Goal: Information Seeking & Learning: Learn about a topic

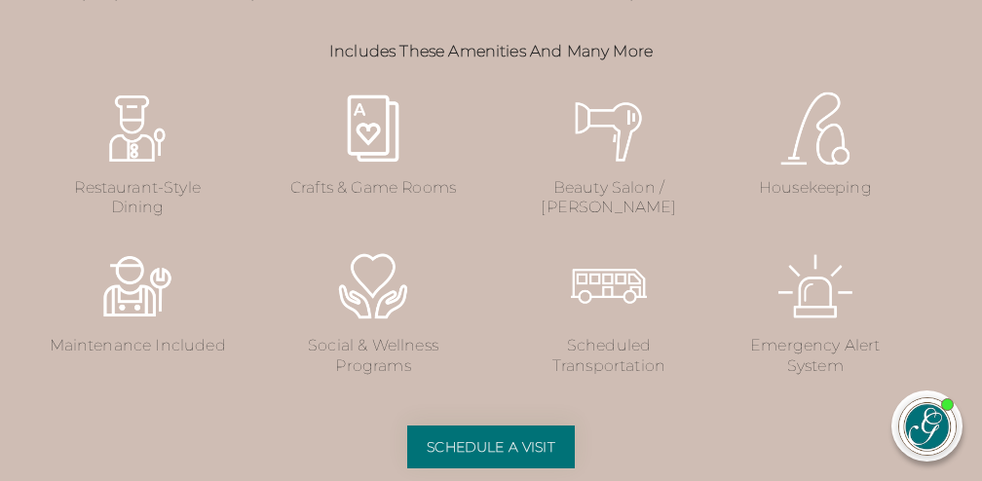
scroll to position [2459, 0]
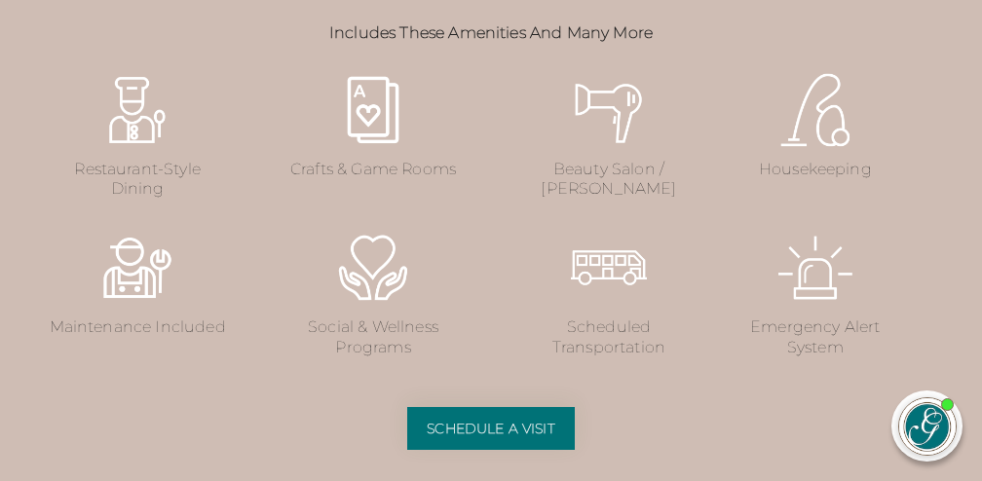
click at [135, 149] on img at bounding box center [137, 110] width 78 height 78
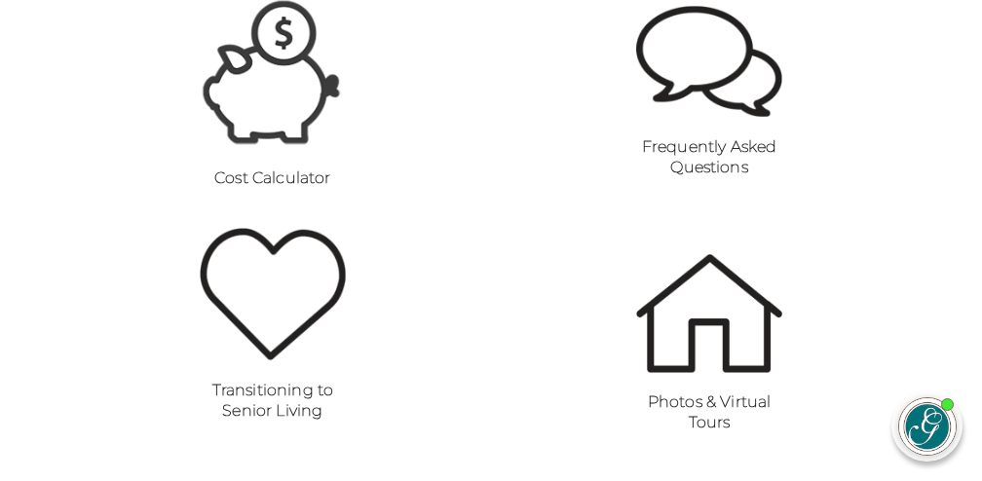
scroll to position [1386, 0]
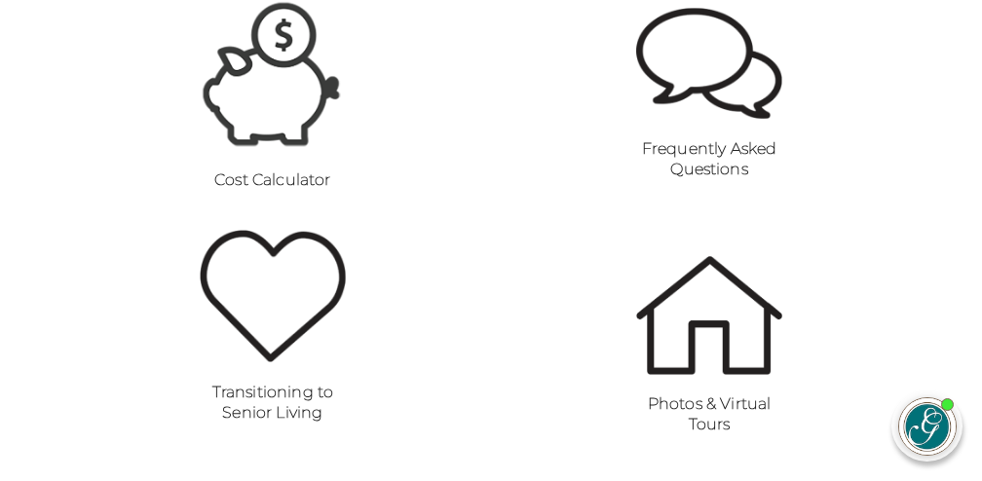
click at [694, 355] on img at bounding box center [709, 315] width 146 height 118
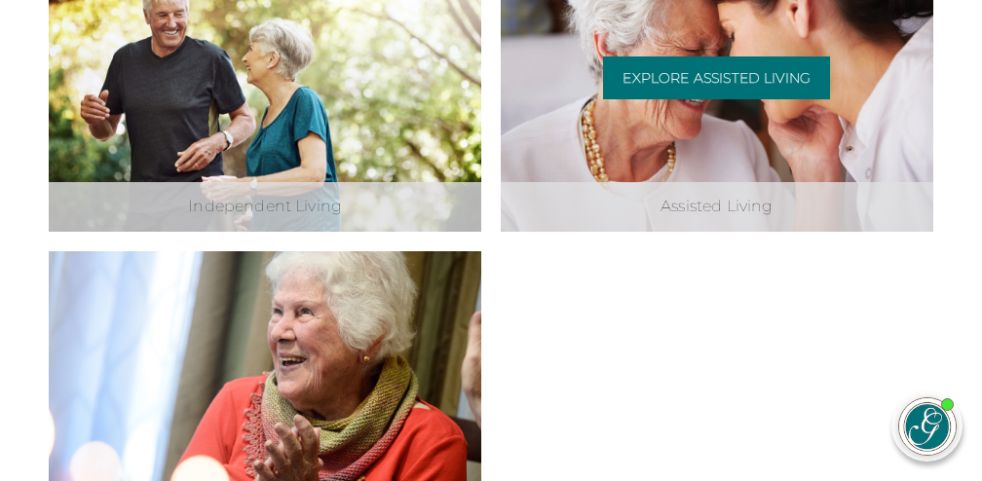
scroll to position [704, 0]
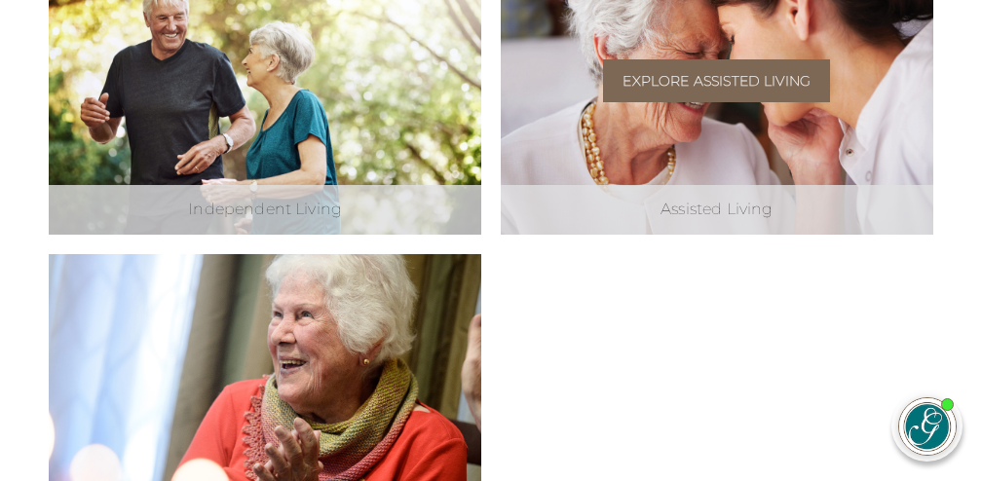
click at [737, 78] on link "Explore Assisted Living" at bounding box center [716, 80] width 227 height 43
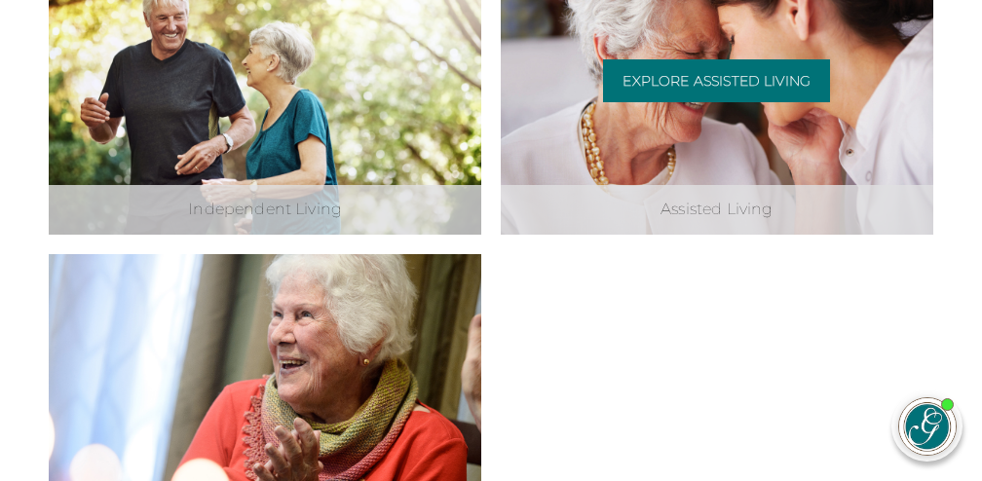
click at [697, 207] on div "Assisted Living" at bounding box center [717, 210] width 433 height 50
click at [704, 146] on div "Assisted Living Explore Assisted Living" at bounding box center [717, 89] width 433 height 292
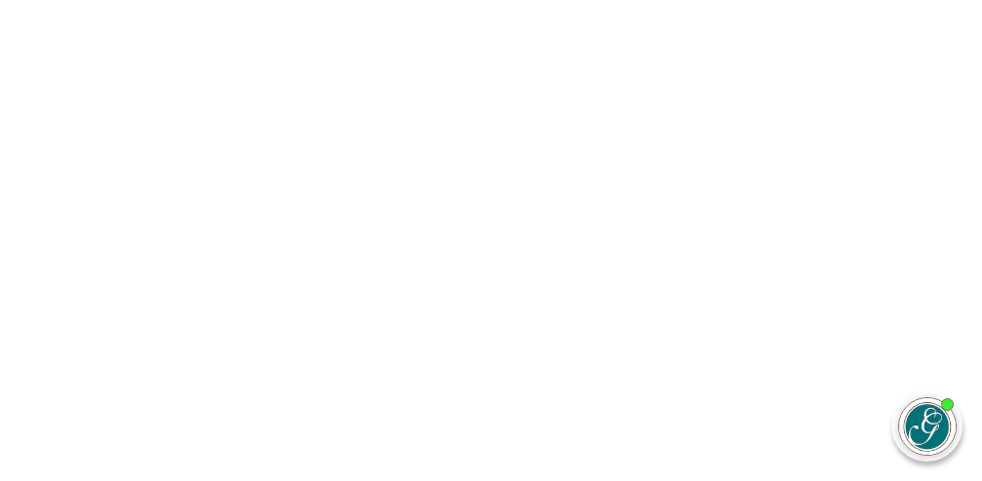
scroll to position [667, 0]
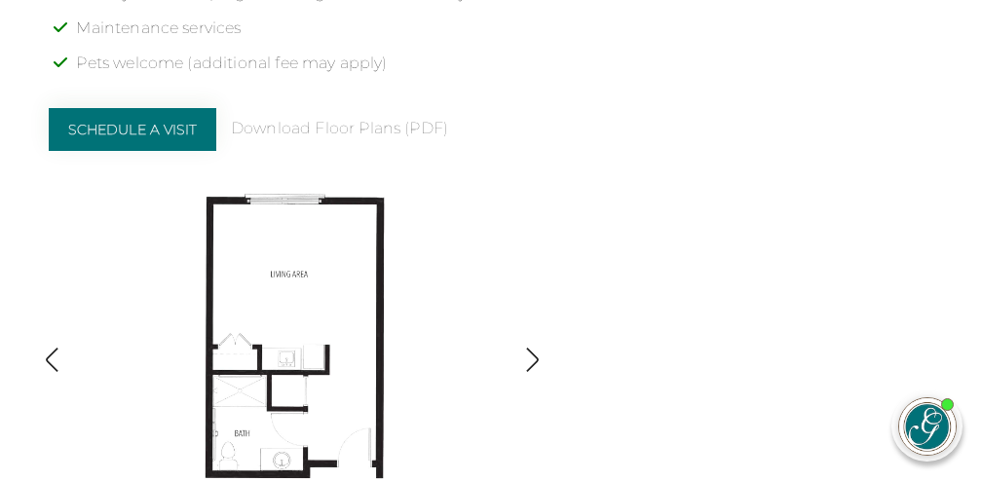
scroll to position [1932, 0]
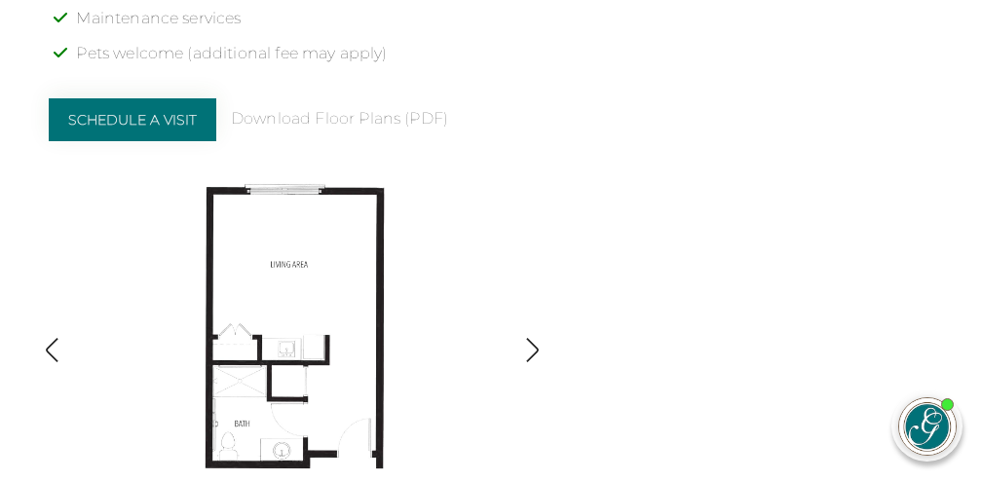
click at [540, 337] on img "button" at bounding box center [532, 350] width 26 height 26
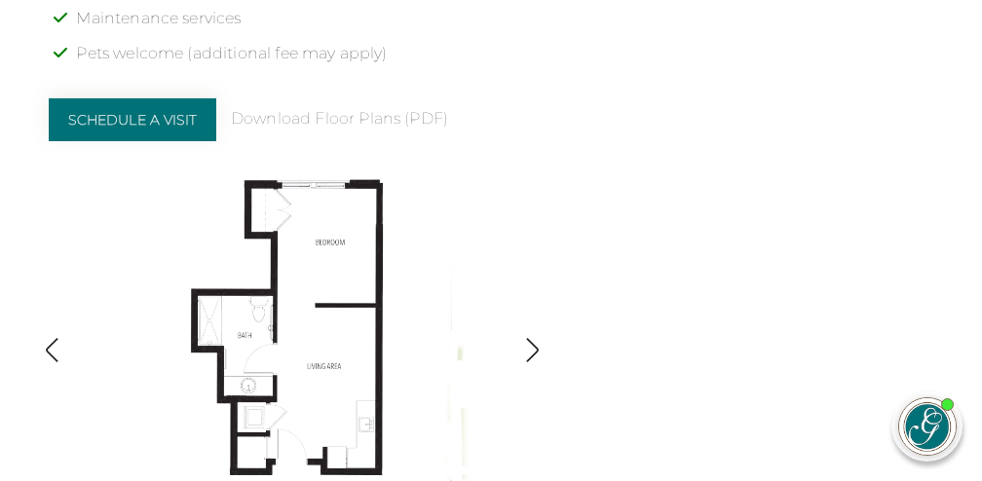
click at [540, 337] on img "button" at bounding box center [532, 350] width 26 height 26
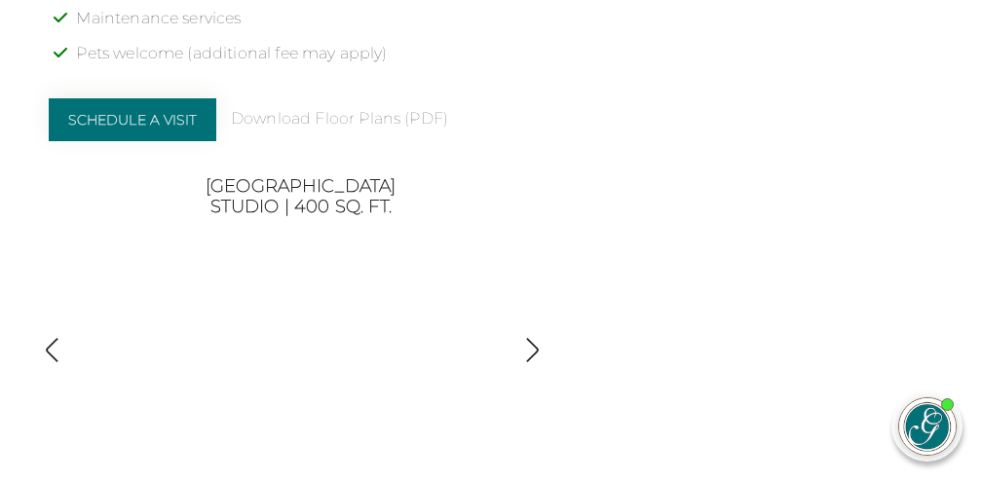
click at [540, 337] on img "button" at bounding box center [532, 350] width 26 height 26
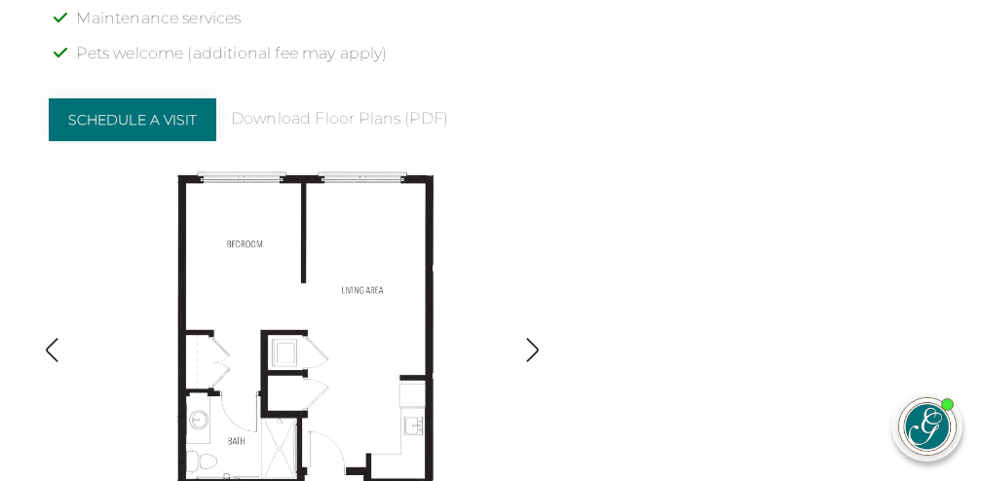
click at [540, 337] on img "button" at bounding box center [532, 350] width 26 height 26
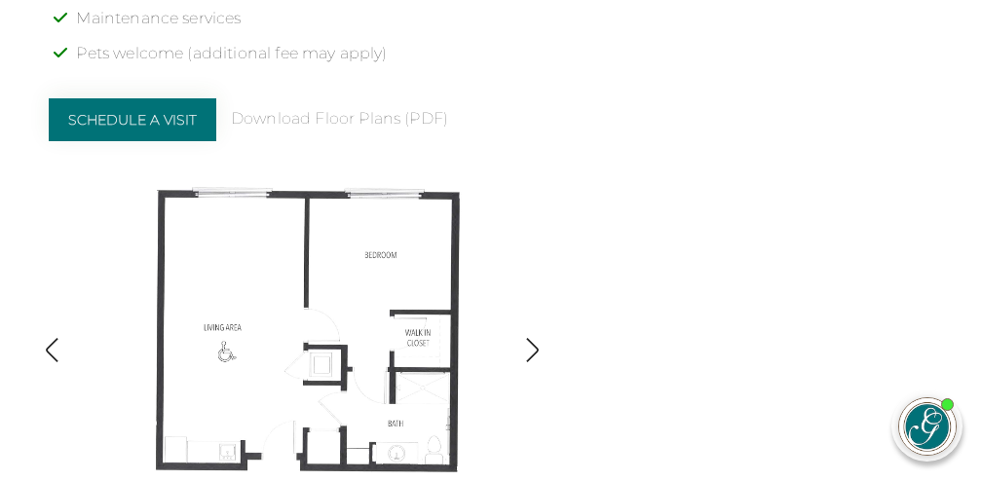
click at [540, 337] on img "button" at bounding box center [532, 350] width 26 height 26
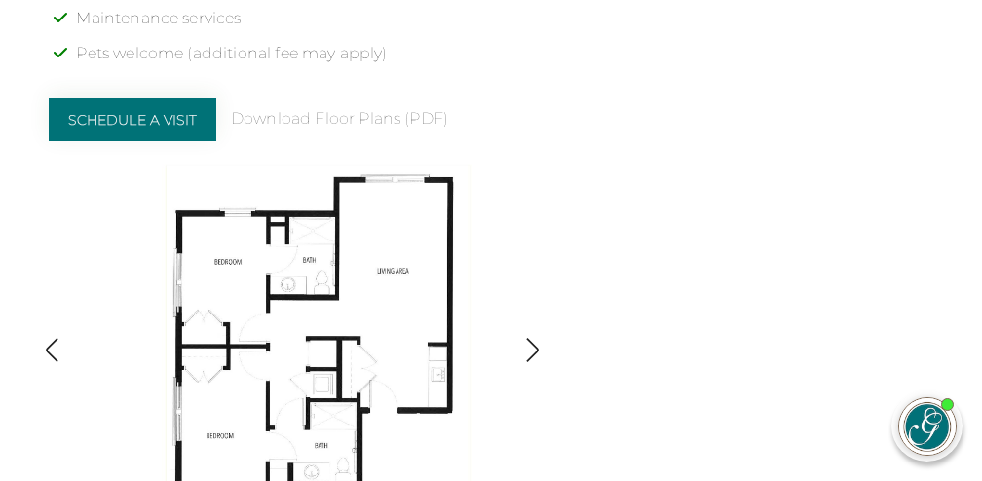
click at [539, 337] on img "button" at bounding box center [532, 350] width 26 height 26
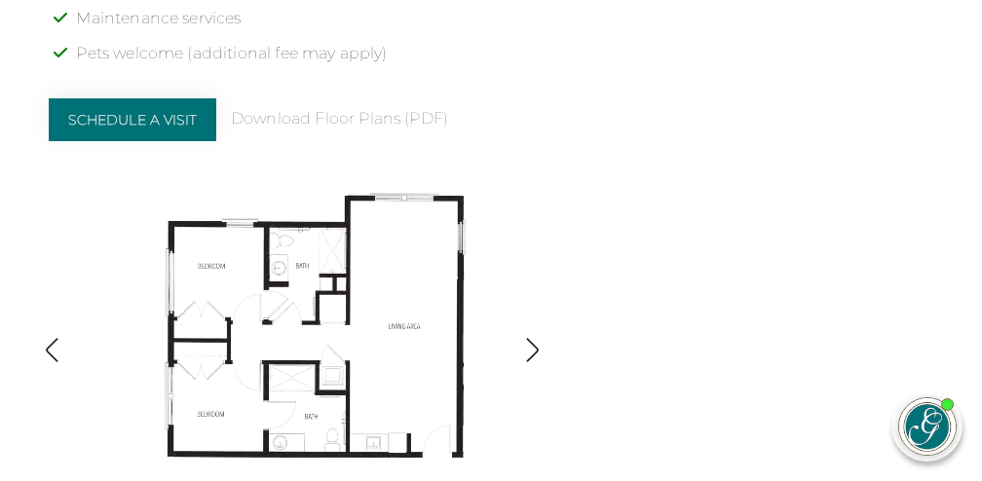
click at [539, 337] on img "button" at bounding box center [532, 350] width 26 height 26
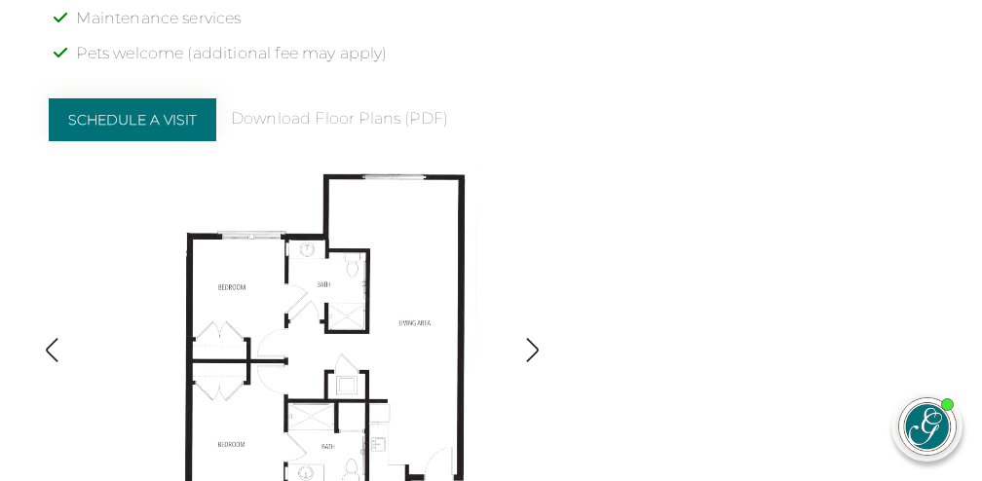
scroll to position [1850, 0]
